Goal: Information Seeking & Learning: Find specific fact

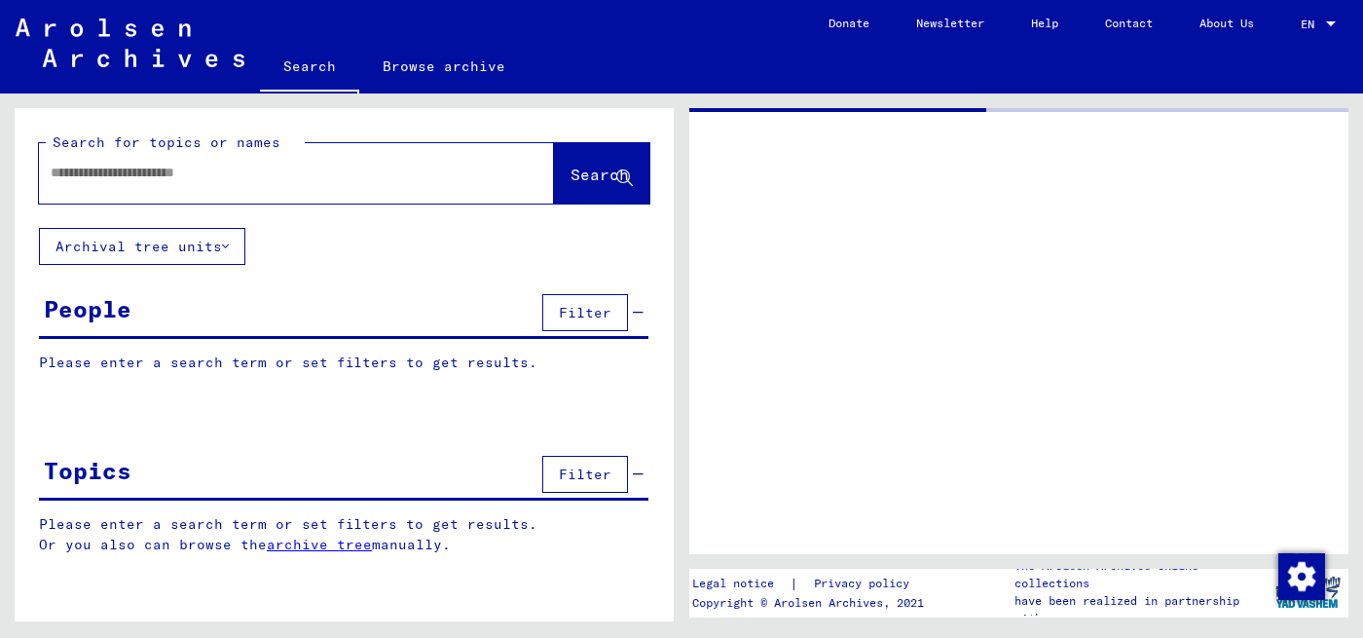
type input "********"
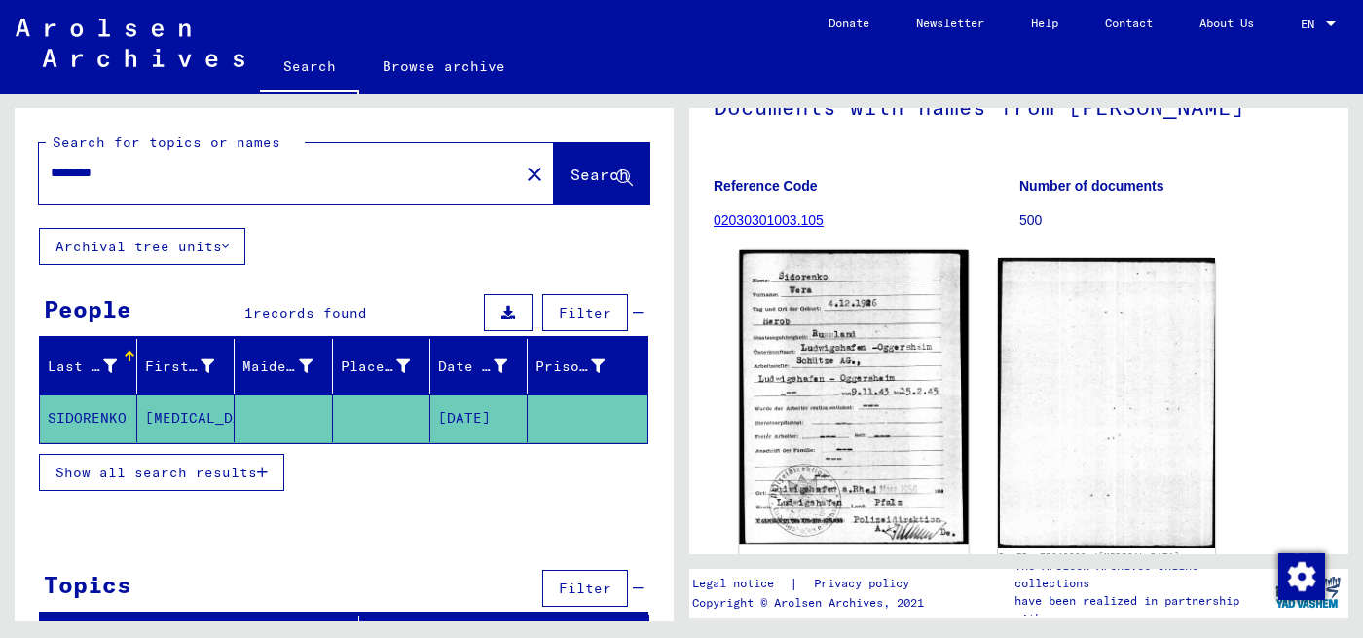
scroll to position [195, 0]
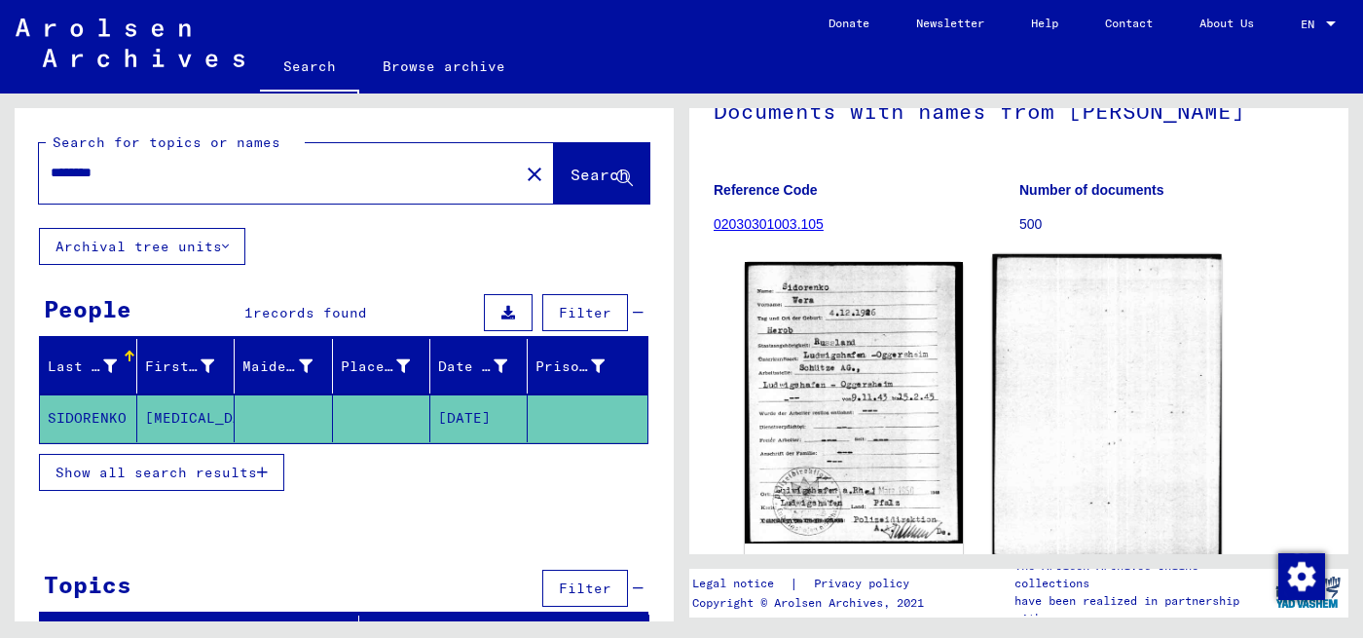
click at [1033, 374] on img at bounding box center [1106, 406] width 229 height 305
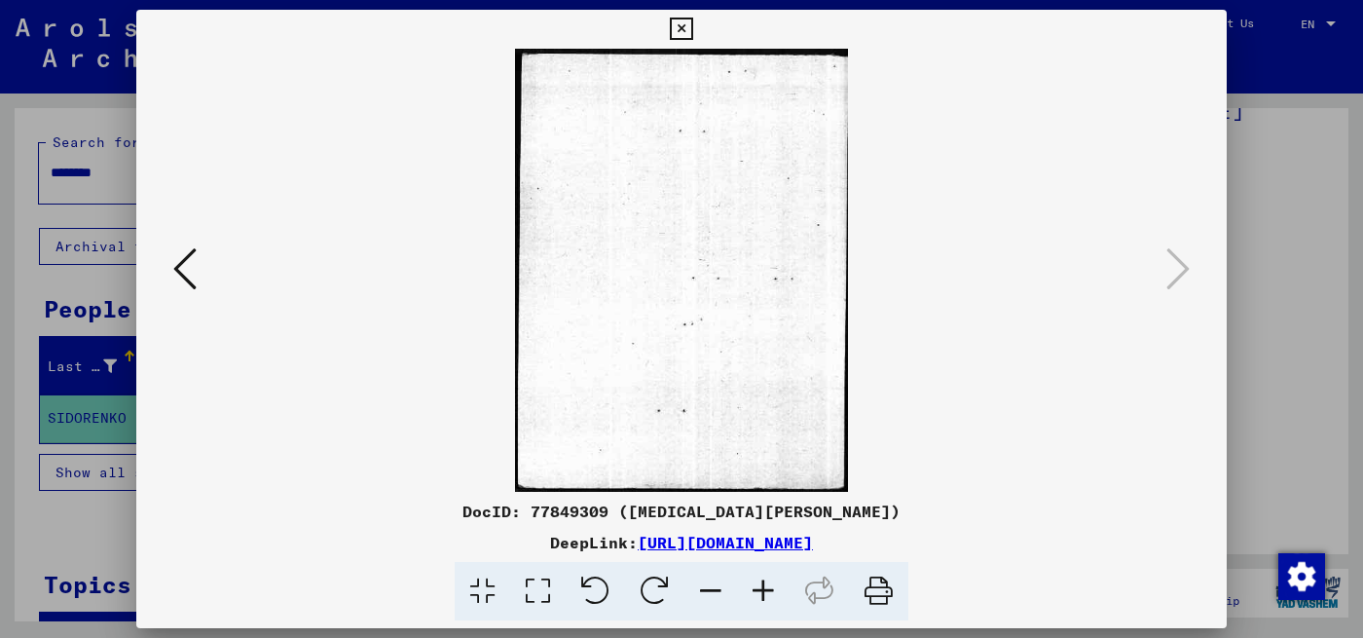
click at [182, 262] on icon at bounding box center [184, 268] width 23 height 47
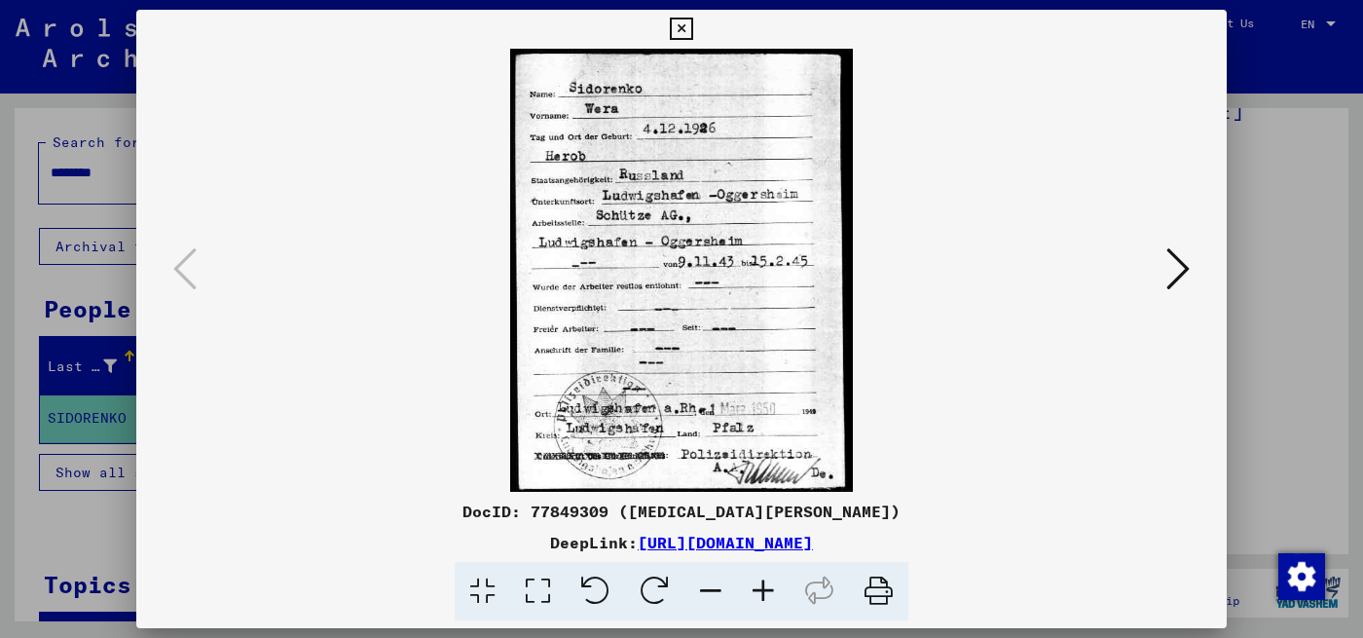
click at [1275, 232] on div at bounding box center [681, 319] width 1363 height 638
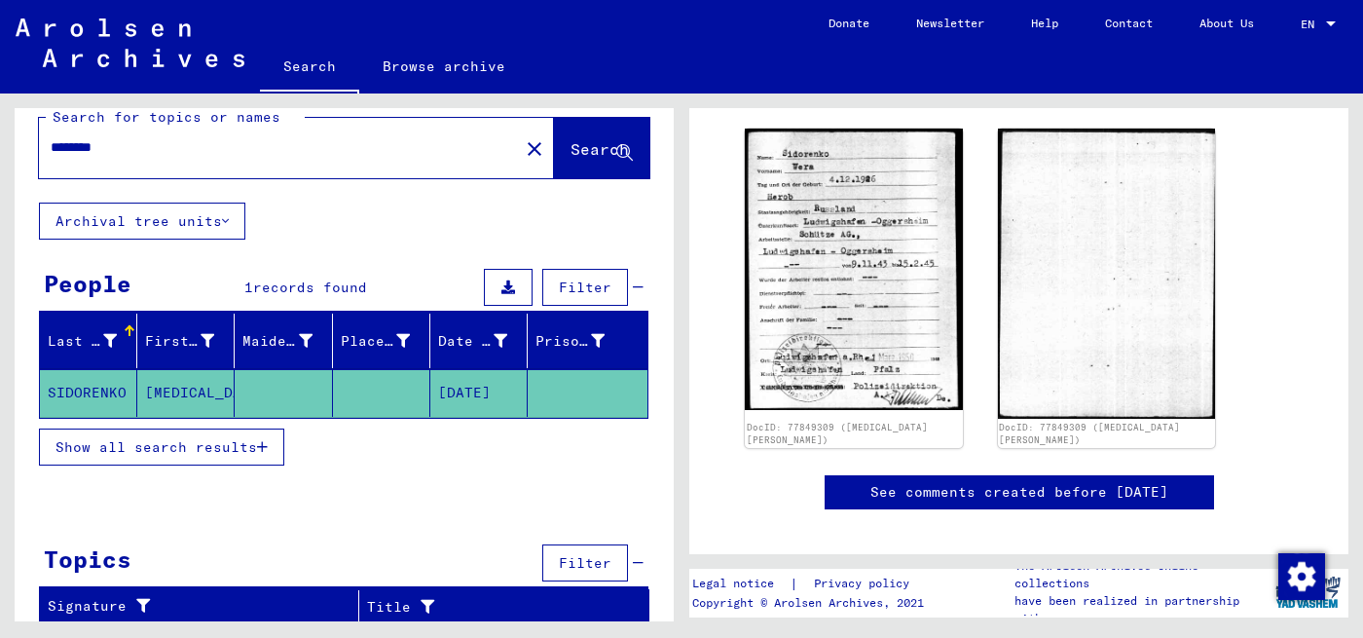
scroll to position [273, 0]
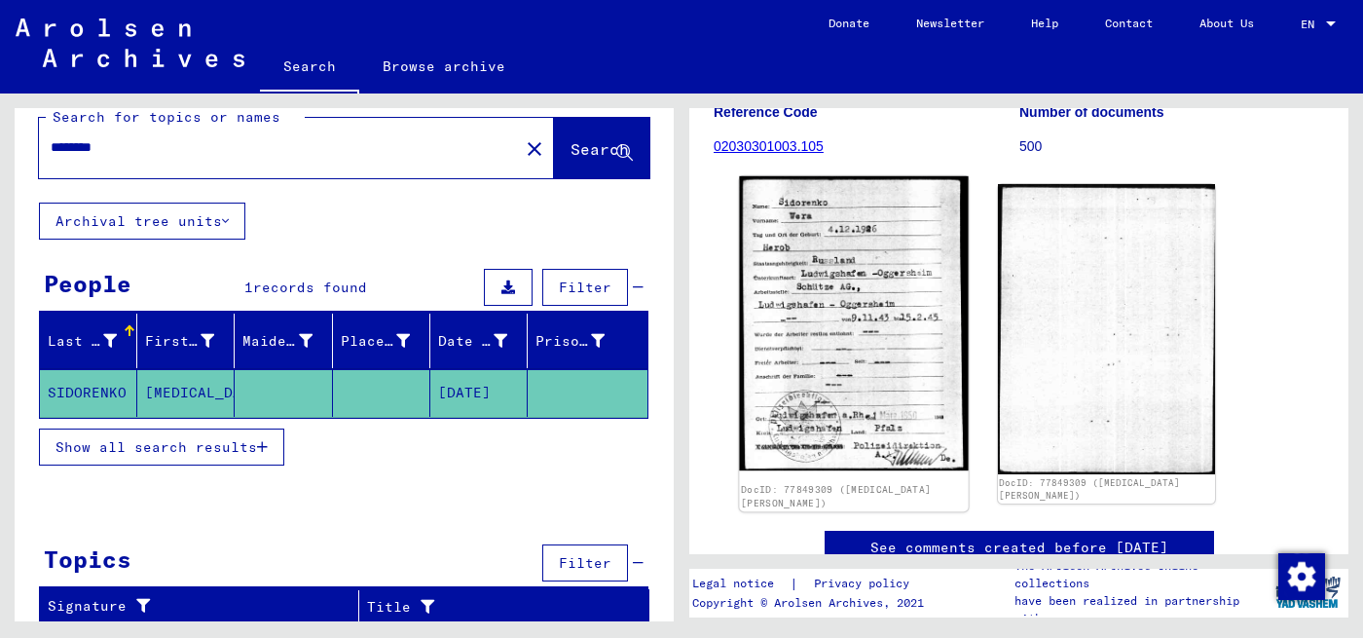
click at [839, 333] on img at bounding box center [853, 323] width 229 height 295
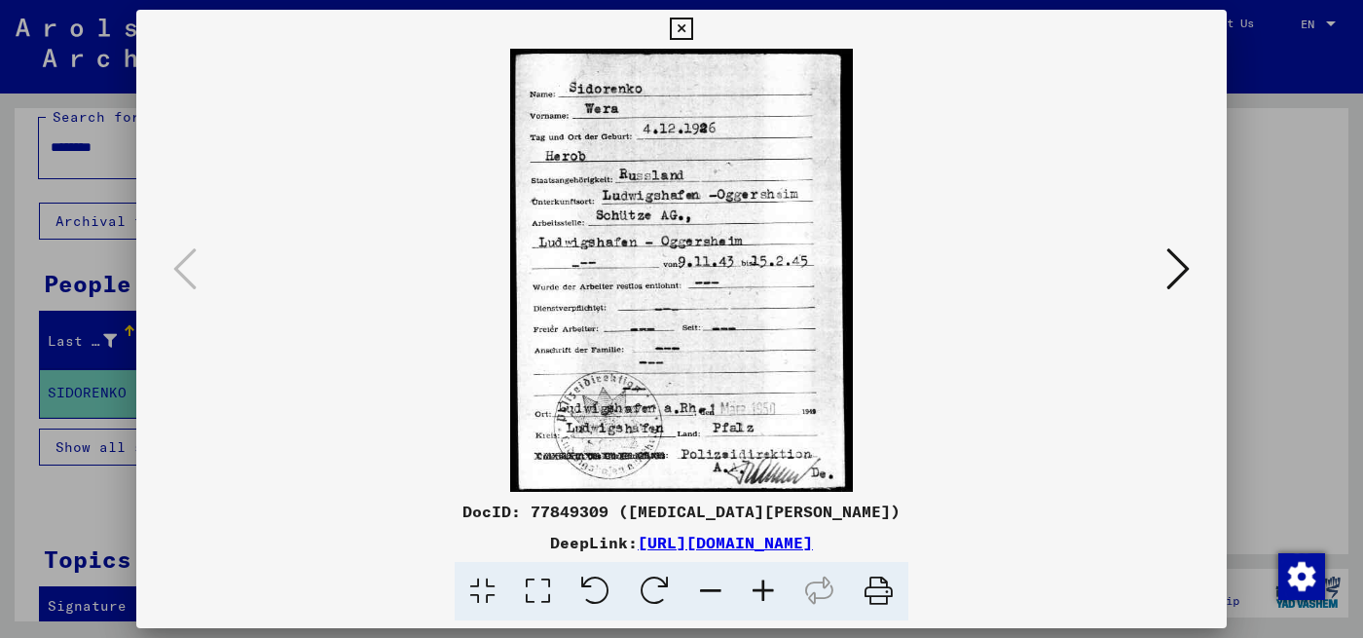
click at [1179, 274] on icon at bounding box center [1177, 268] width 23 height 47
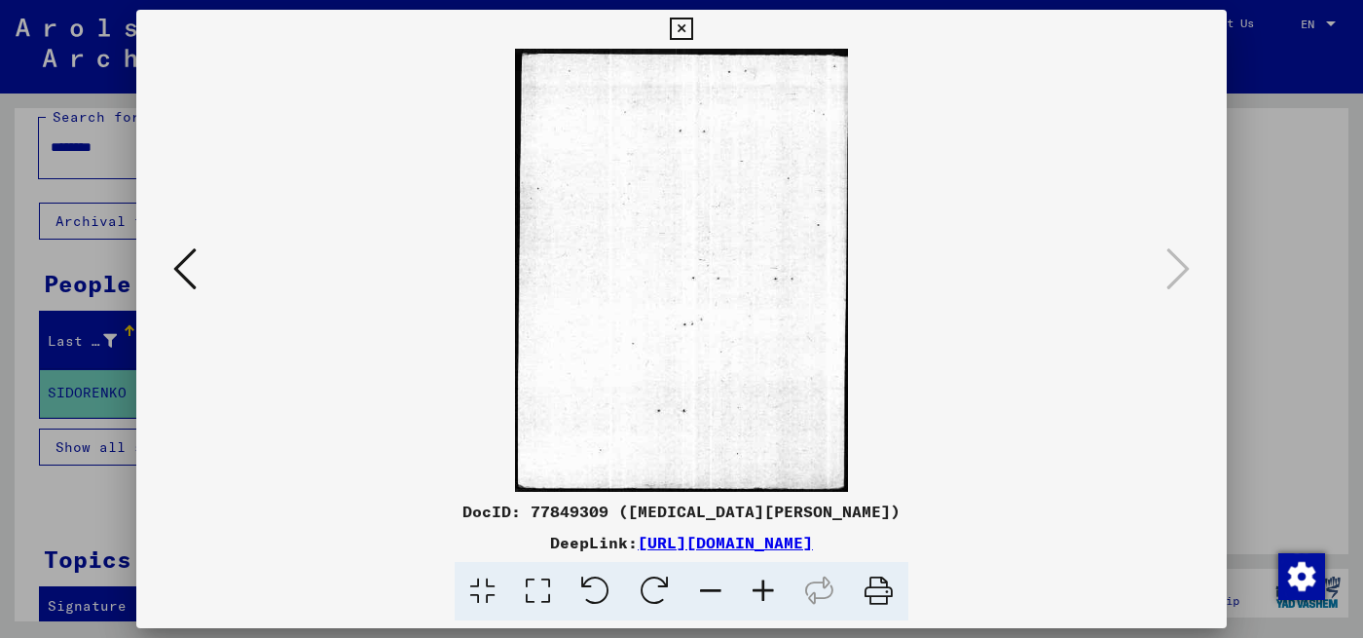
click at [185, 266] on icon at bounding box center [184, 268] width 23 height 47
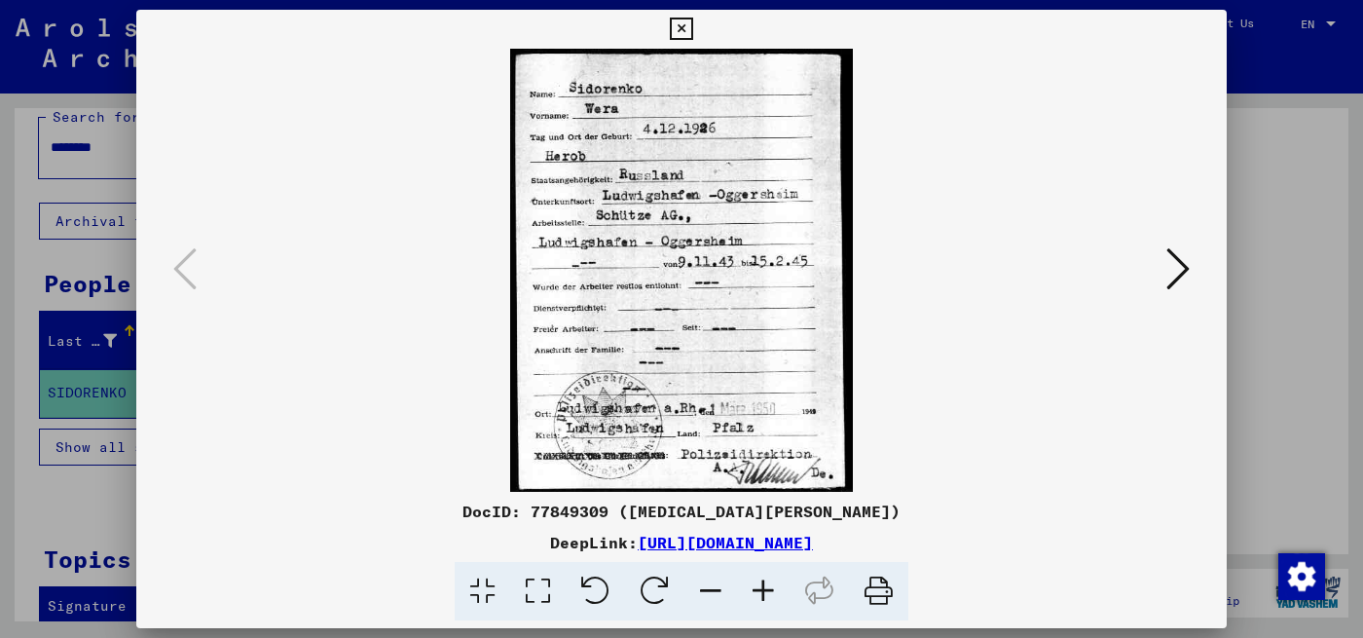
click at [1321, 268] on div at bounding box center [681, 319] width 1363 height 638
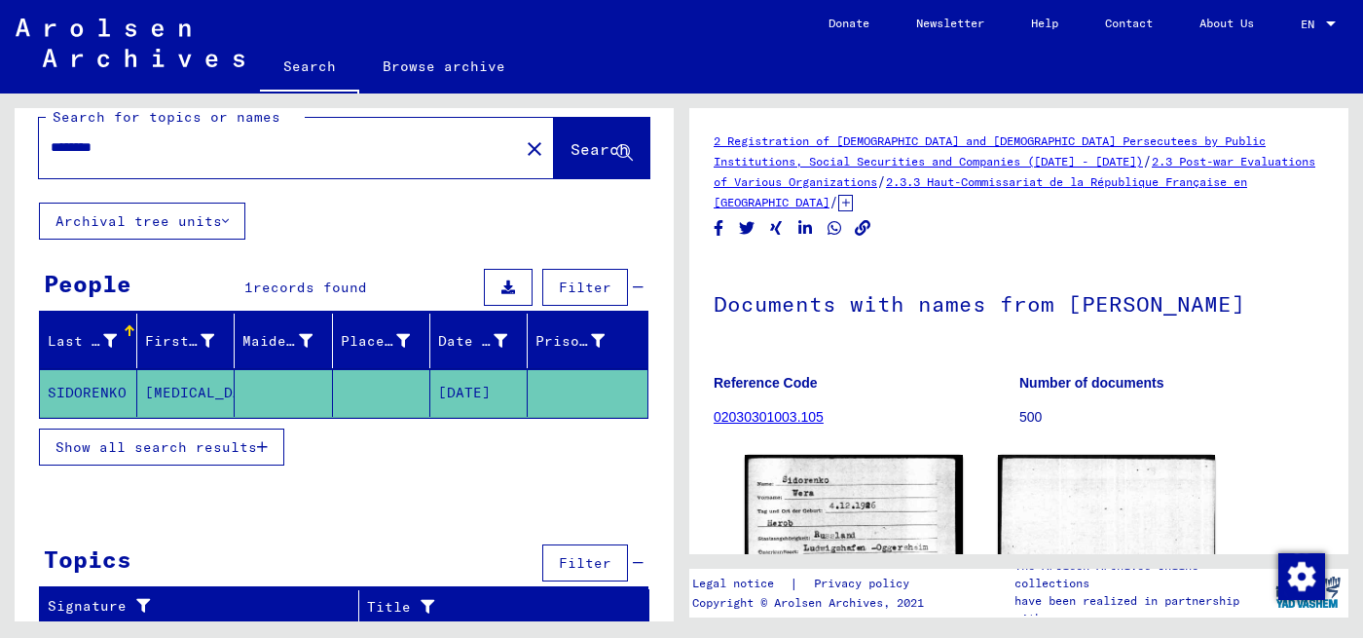
scroll to position [0, 0]
